Goal: Task Accomplishment & Management: Manage account settings

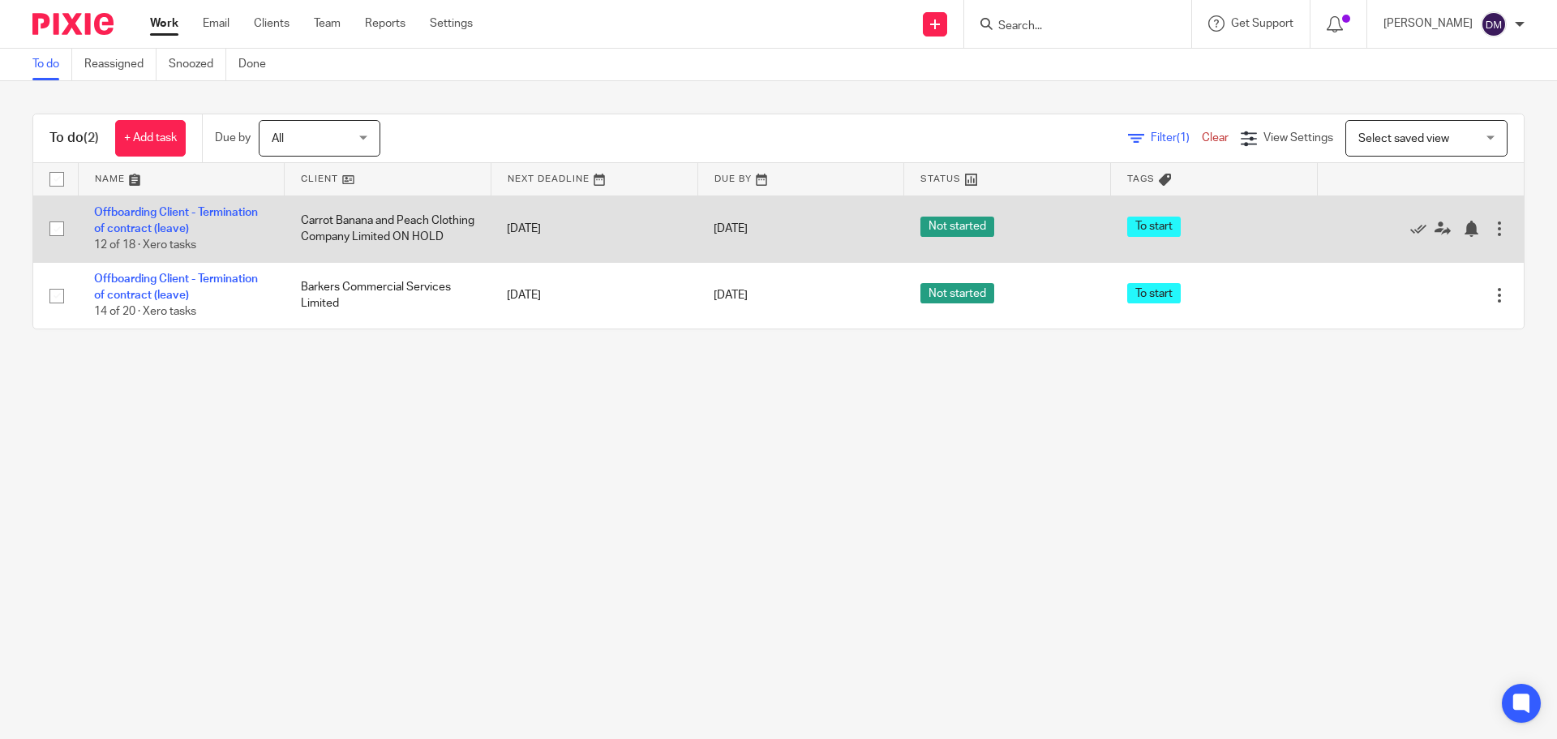
click at [349, 225] on td "Carrot Banana and Peach Clothing Company Limited ON HOLD" at bounding box center [388, 228] width 207 height 66
click at [199, 207] on link "Offboarding Client - Termination of contract (leave)" at bounding box center [176, 221] width 164 height 28
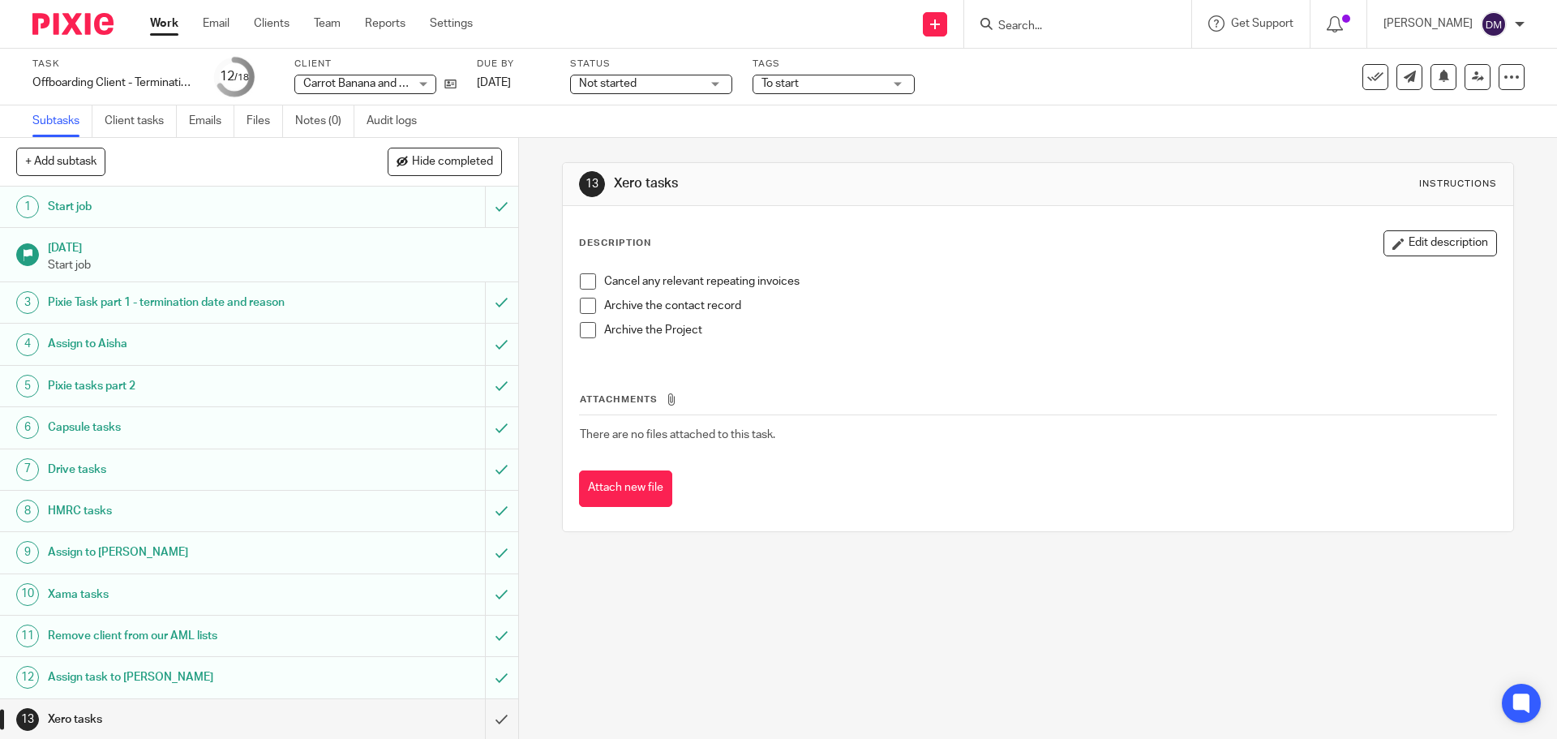
click at [581, 281] on span at bounding box center [588, 281] width 16 height 16
click at [581, 304] on span at bounding box center [588, 306] width 16 height 16
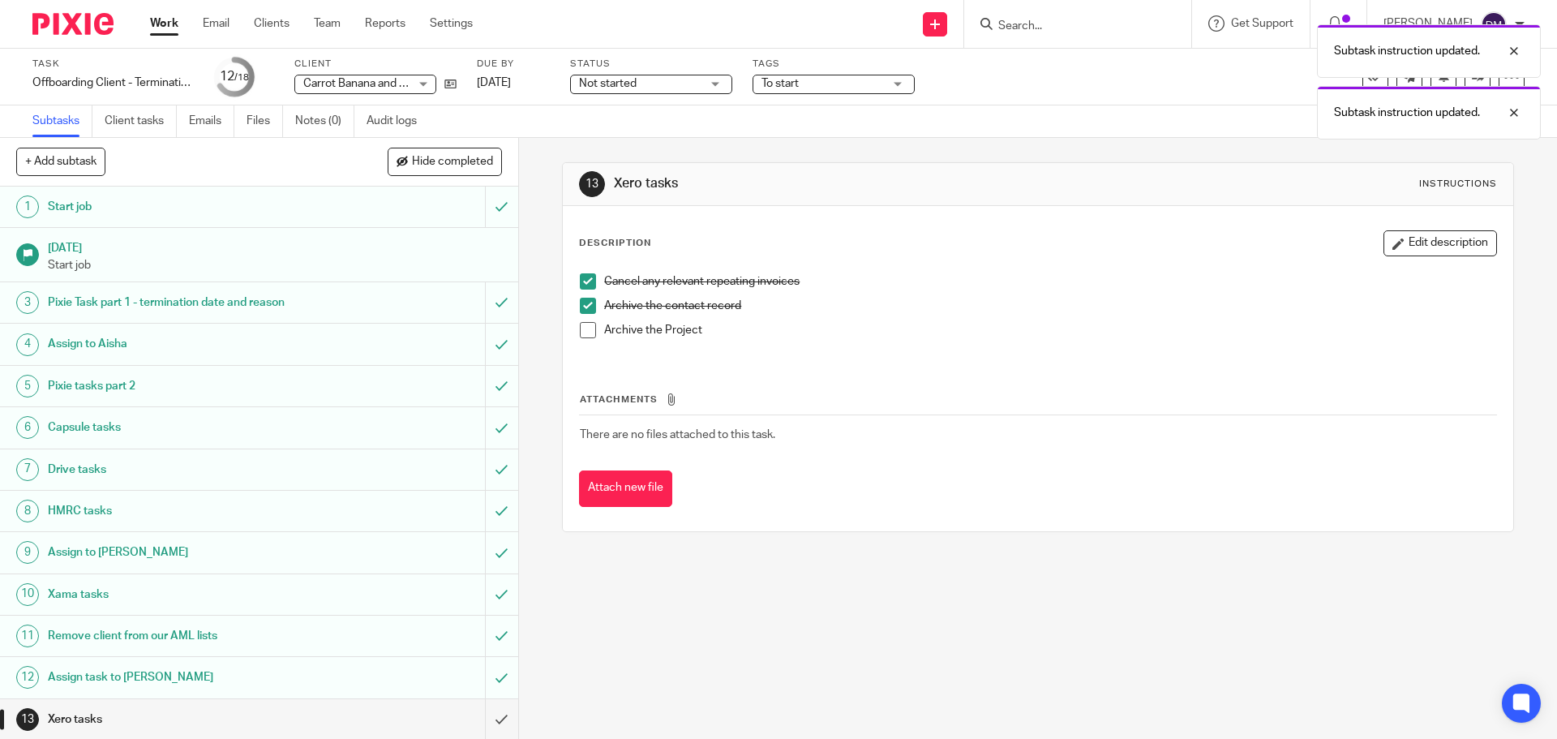
click at [580, 328] on span at bounding box center [588, 330] width 16 height 16
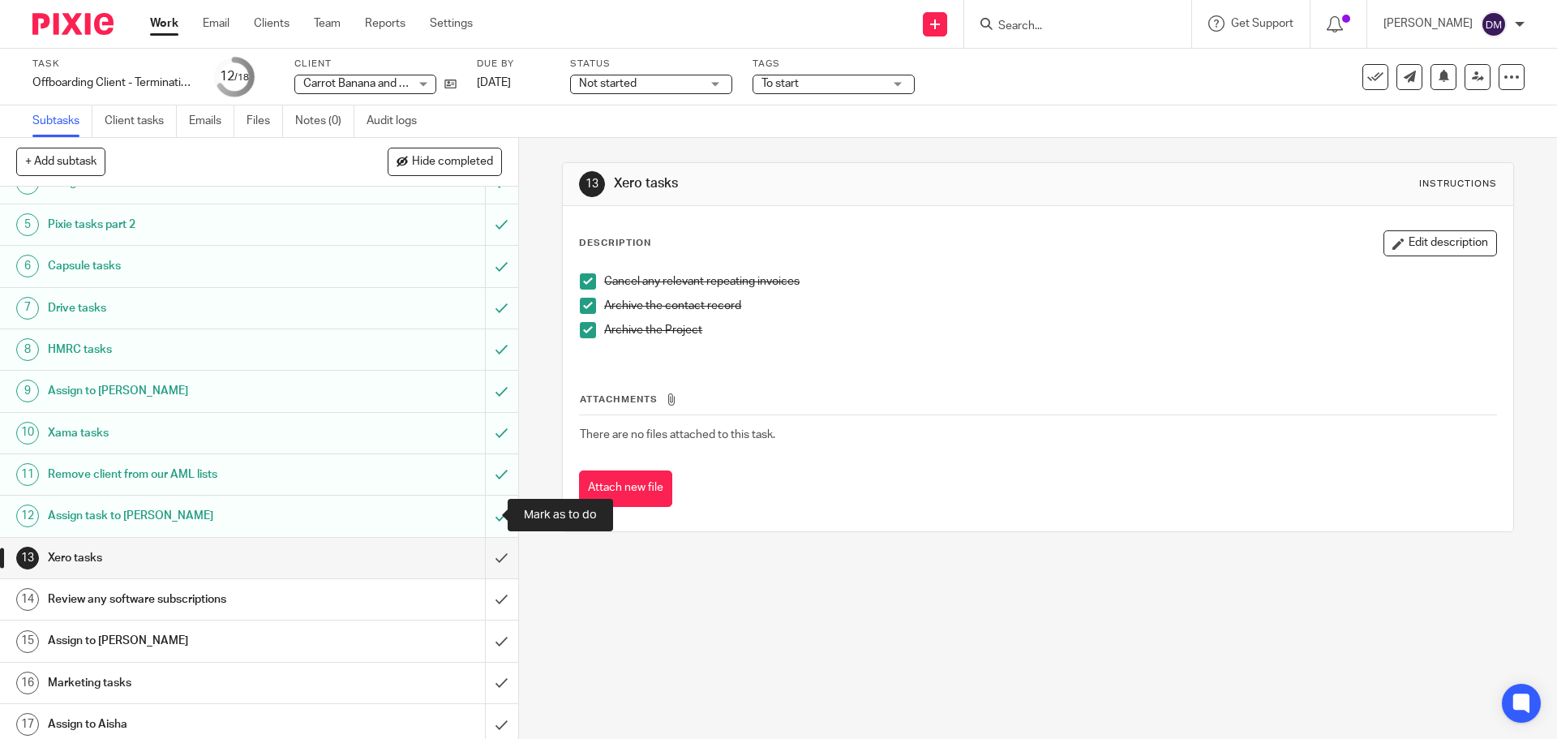
scroll to position [162, 0]
click at [481, 556] on input "submit" at bounding box center [259, 557] width 518 height 41
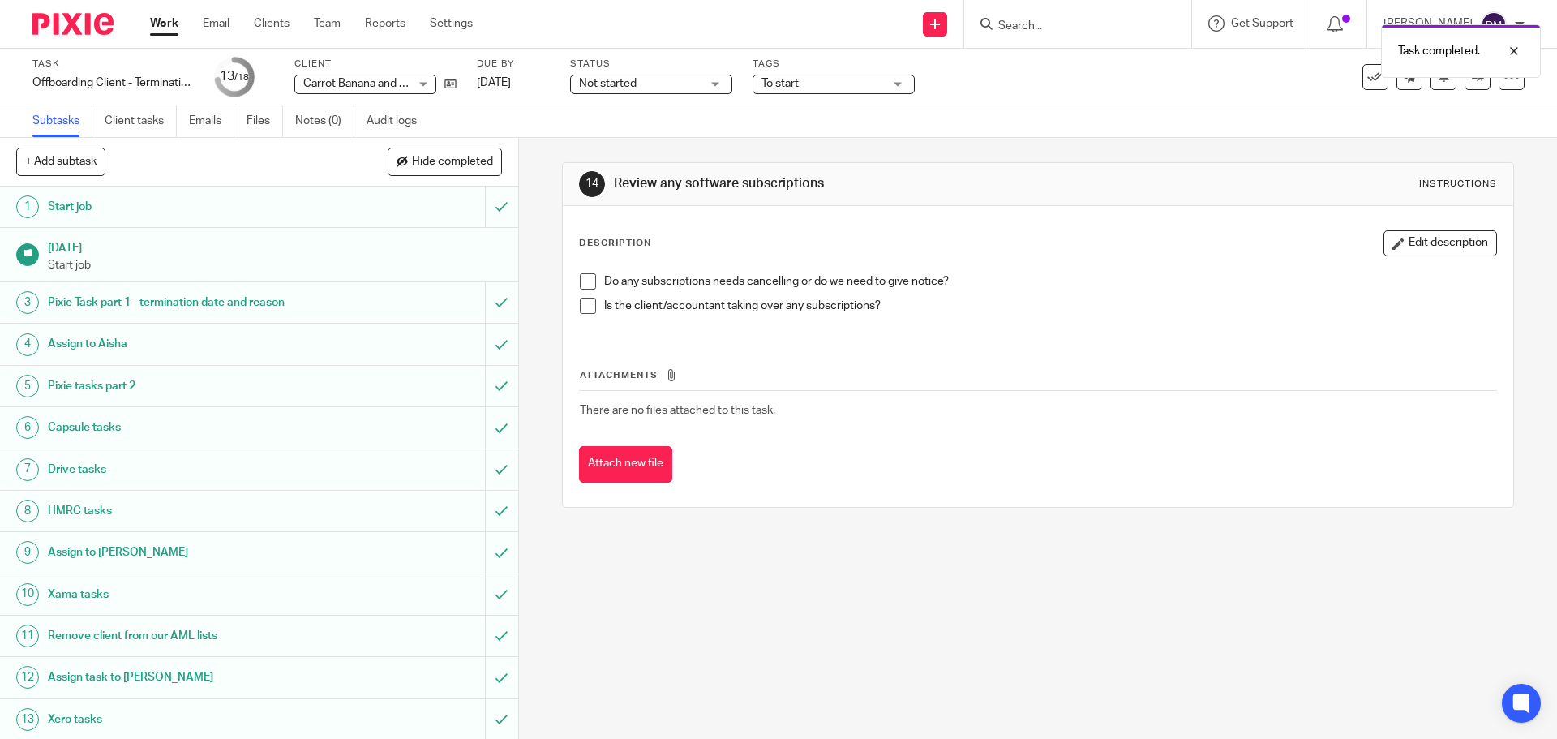
click at [591, 287] on li "Do any subscriptions needs cancelling or do we need to give notice?" at bounding box center [1037, 285] width 915 height 24
click at [581, 278] on span at bounding box center [588, 281] width 16 height 16
click at [581, 311] on span at bounding box center [588, 306] width 16 height 16
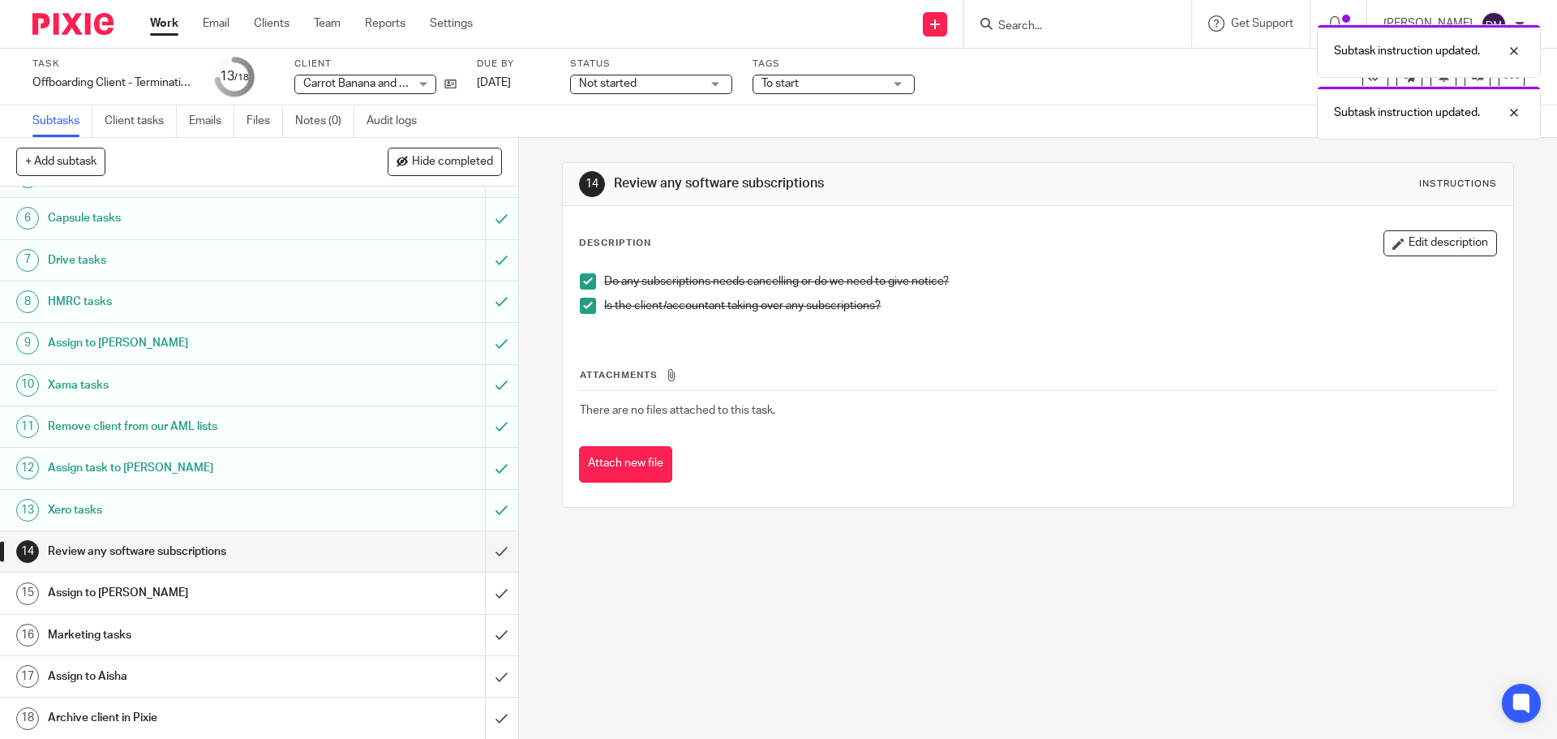
scroll to position [210, 0]
click at [485, 551] on input "submit" at bounding box center [259, 550] width 518 height 41
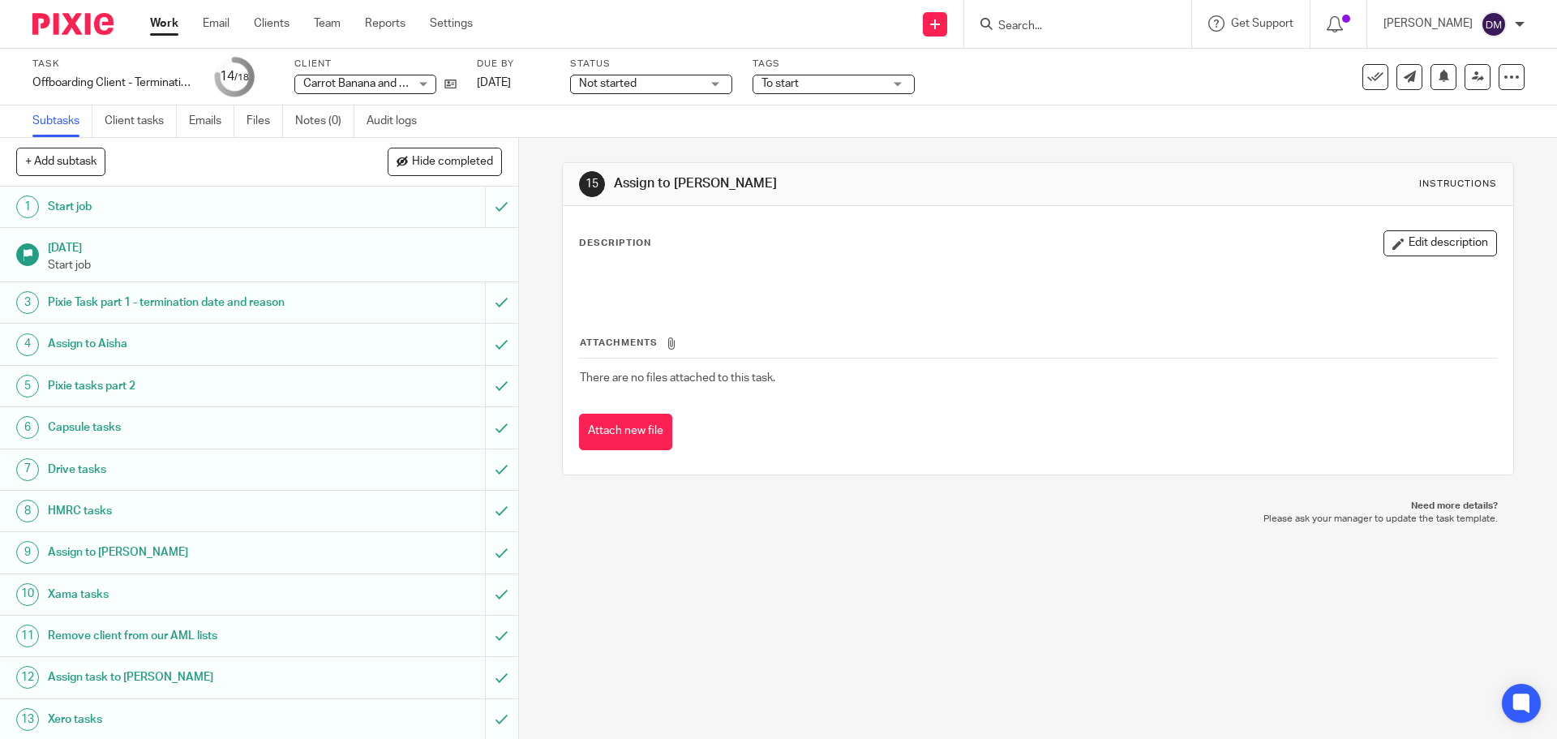
click at [1043, 69] on div "Task completed." at bounding box center [1159, 47] width 762 height 62
click at [1471, 74] on icon at bounding box center [1477, 77] width 12 height 12
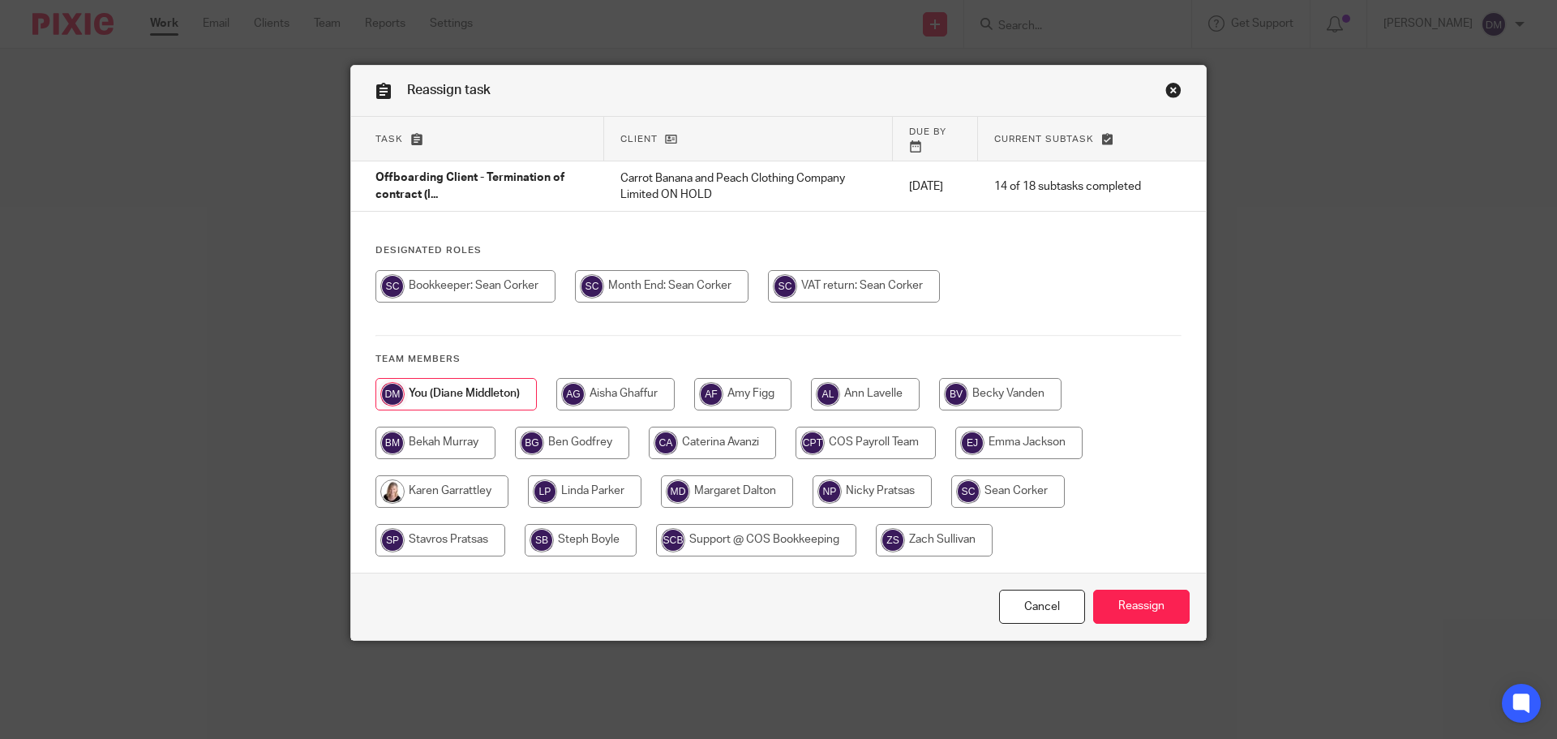
click at [959, 378] on input "radio" at bounding box center [1000, 394] width 122 height 32
radio input "true"
click at [1129, 590] on input "Reassign" at bounding box center [1141, 606] width 96 height 35
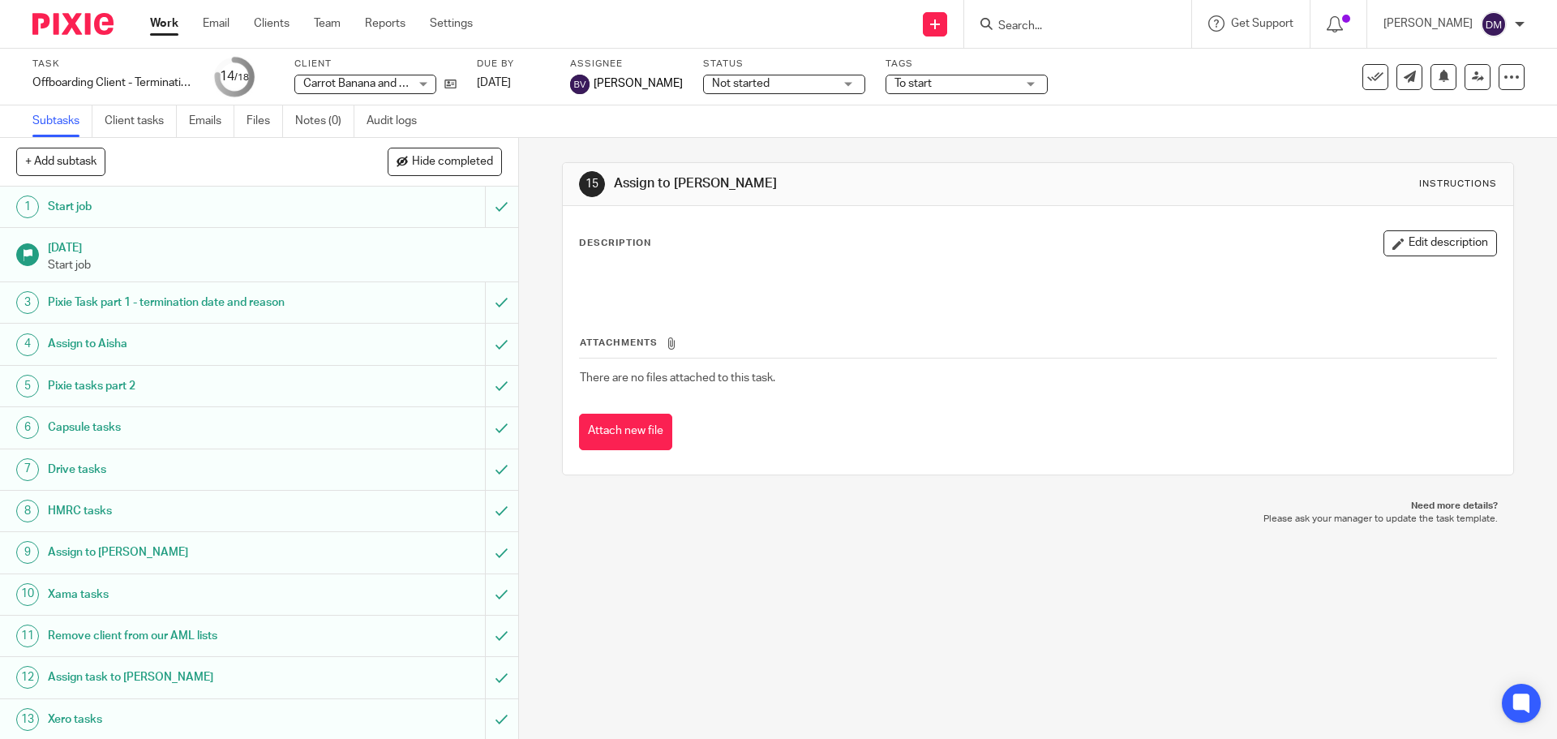
click at [177, 30] on link "Work" at bounding box center [164, 23] width 28 height 16
